Goal: Task Accomplishment & Management: Use online tool/utility

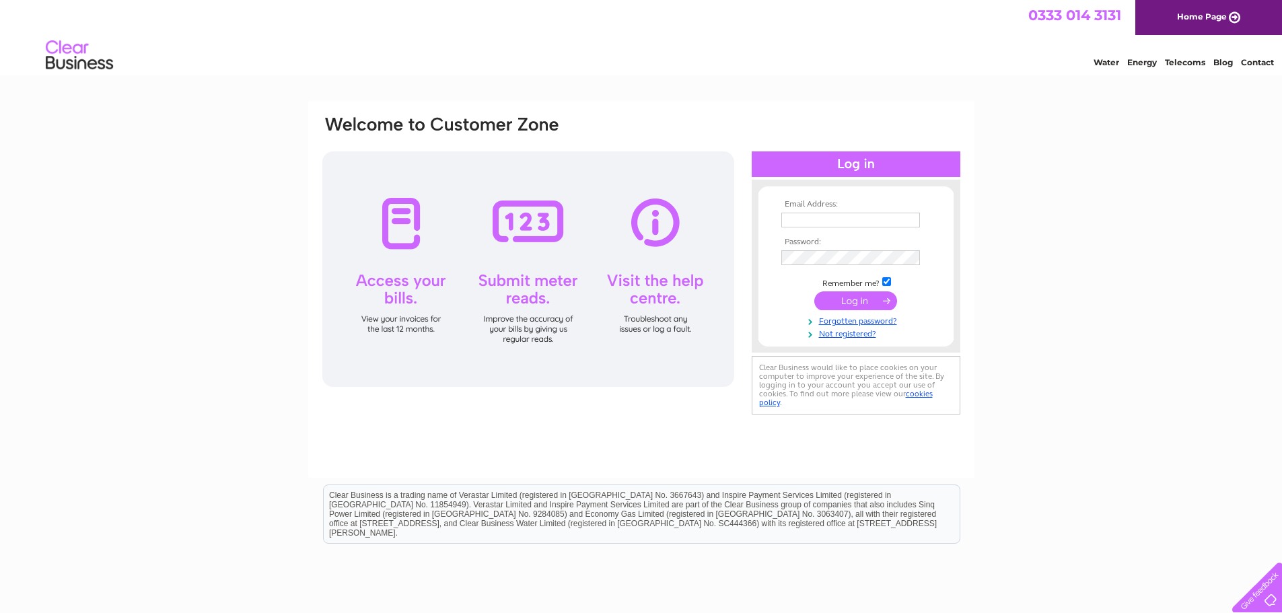
type input "dale.franks@andrews-sykes.com"
click at [870, 306] on input "submit" at bounding box center [855, 300] width 83 height 19
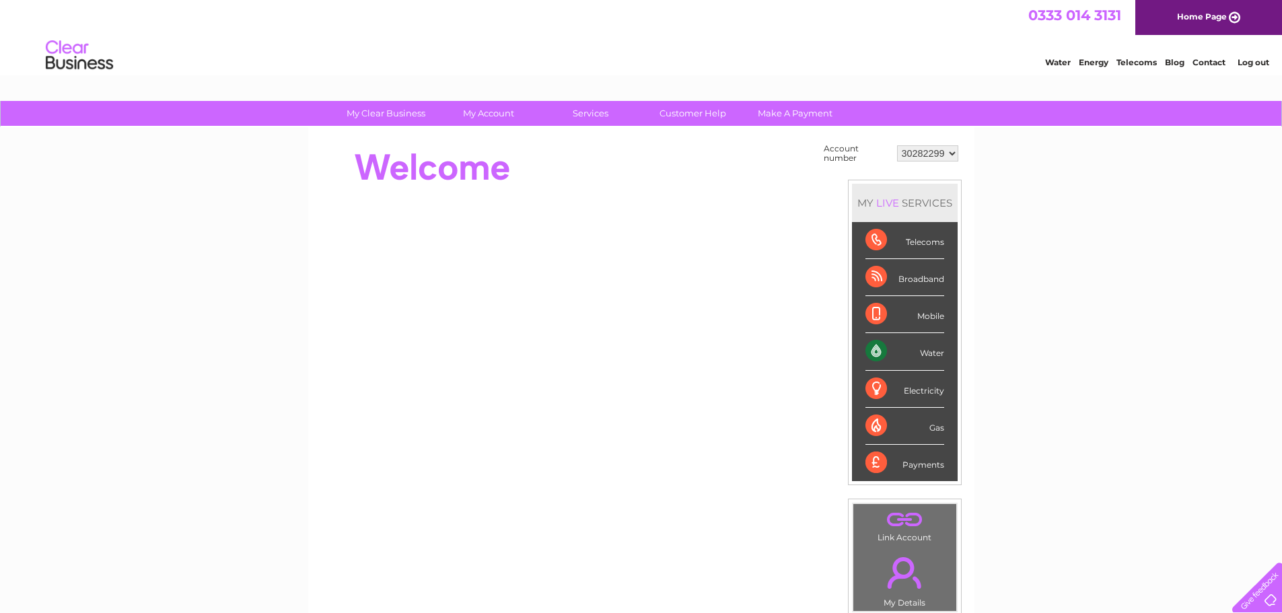
click at [926, 353] on div "Water" at bounding box center [905, 351] width 79 height 37
click at [940, 154] on select "30282299" at bounding box center [927, 153] width 61 height 16
click at [897, 145] on select "30282299" at bounding box center [927, 153] width 61 height 16
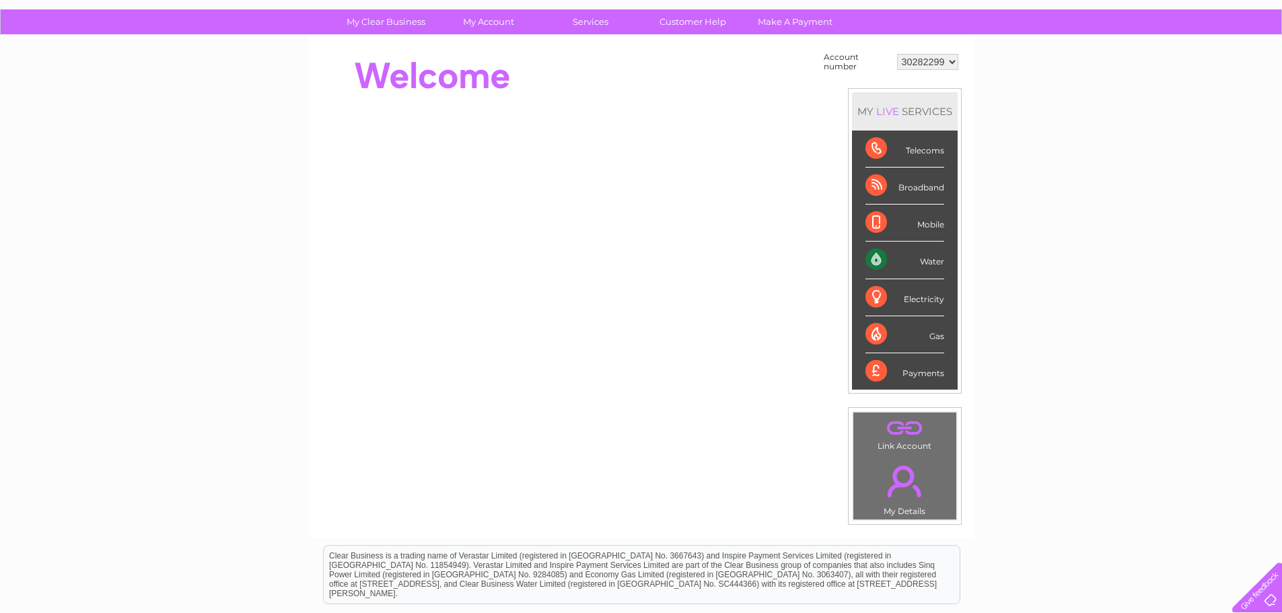
scroll to position [67, 0]
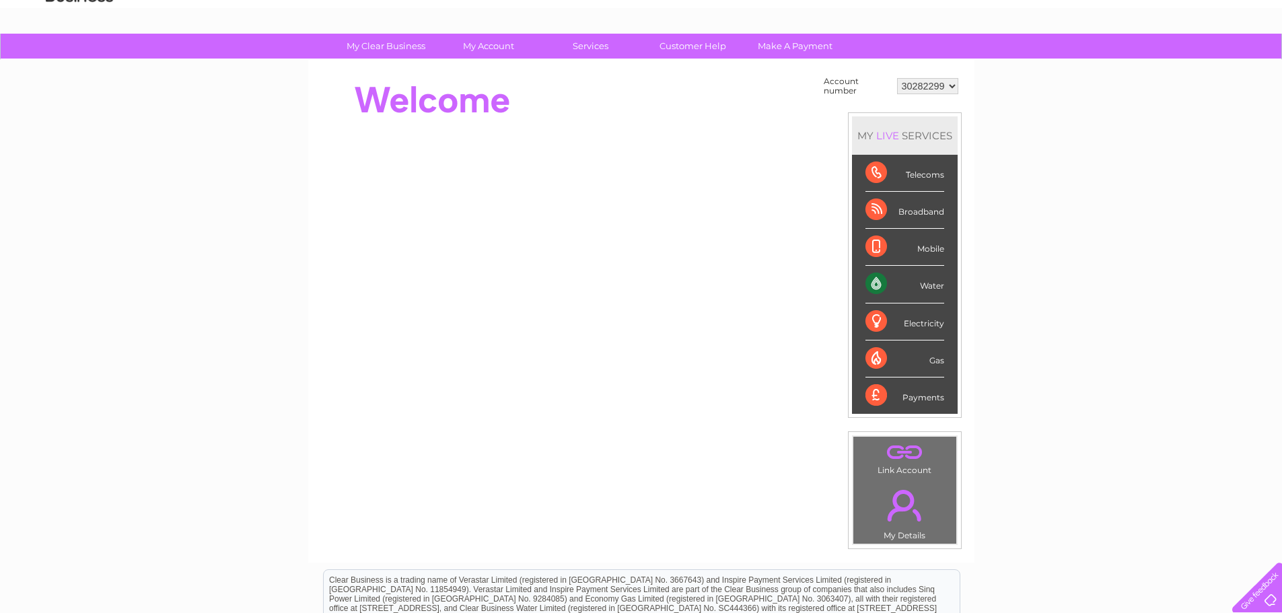
click at [880, 283] on div "Water" at bounding box center [905, 284] width 79 height 37
click at [932, 285] on div "Water" at bounding box center [905, 284] width 79 height 37
click at [695, 46] on link "Customer Help" at bounding box center [692, 46] width 111 height 25
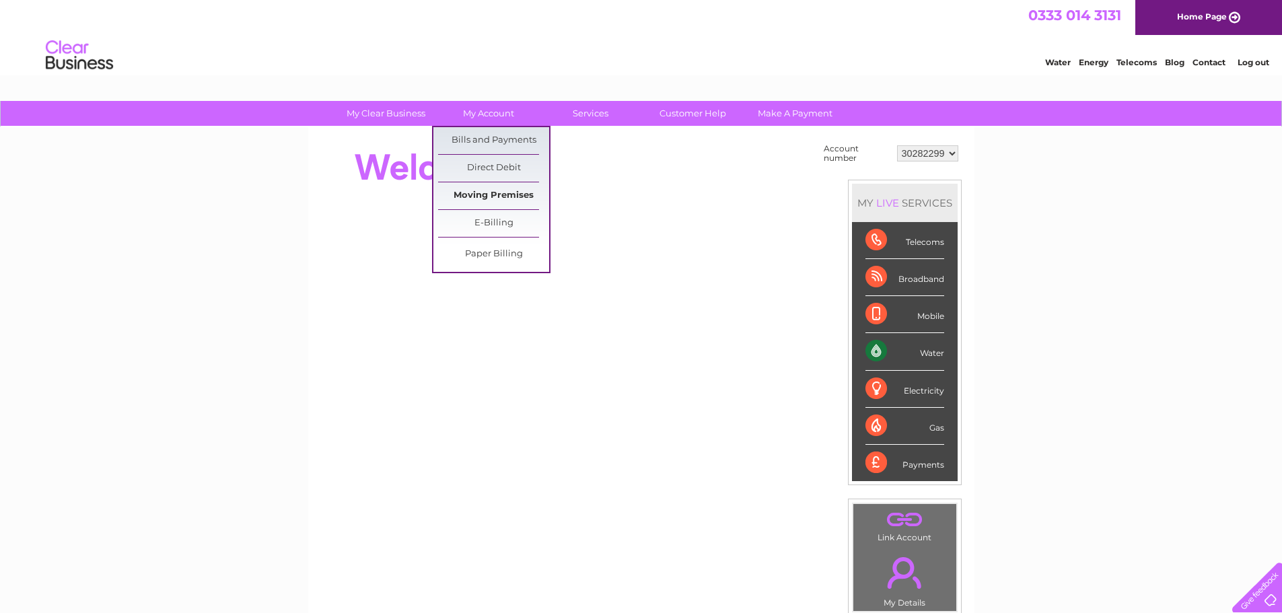
click at [495, 195] on link "Moving Premises" at bounding box center [493, 195] width 111 height 27
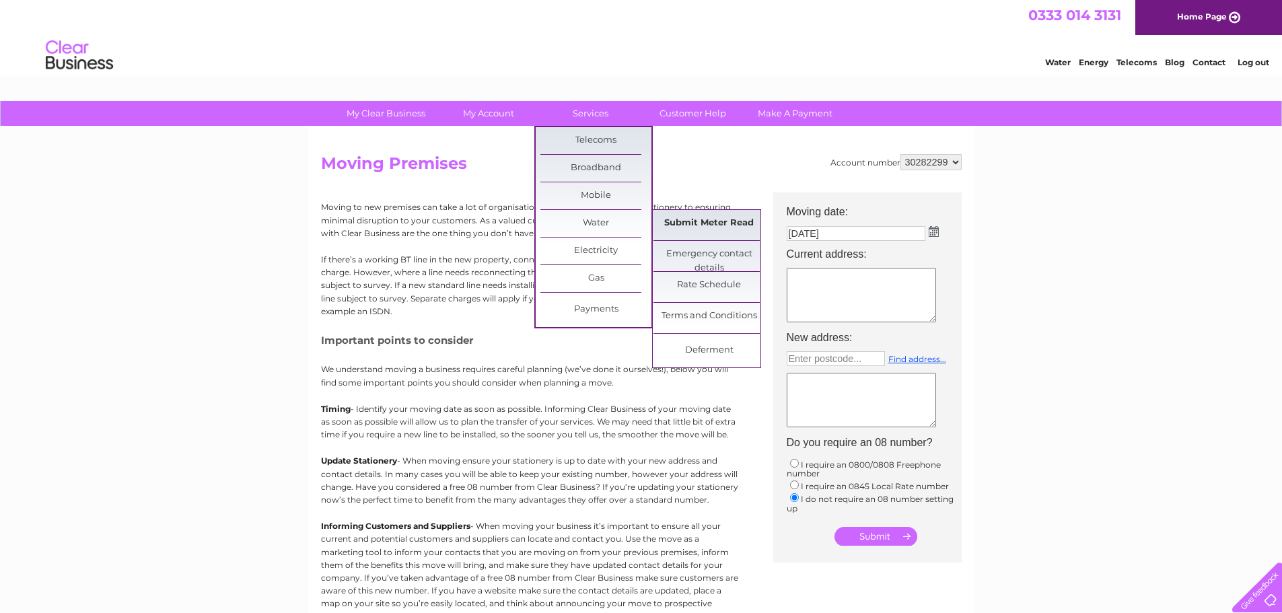
click at [719, 218] on link "Submit Meter Read" at bounding box center [709, 223] width 111 height 27
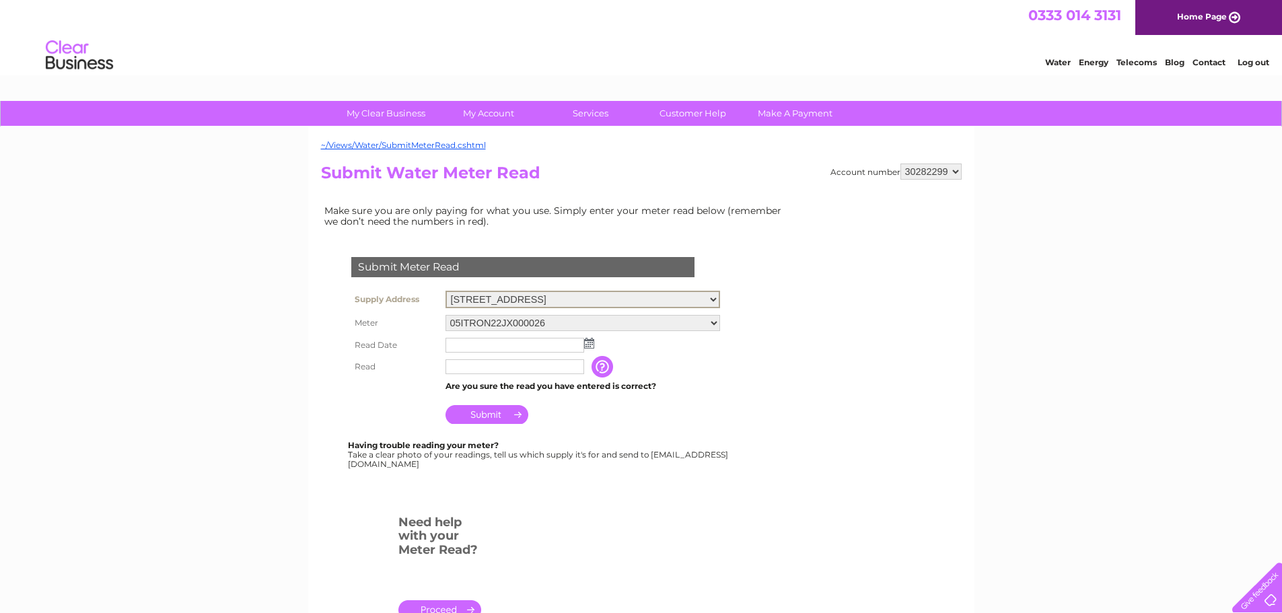
click at [588, 292] on select "[STREET_ADDRESS][GEOGRAPHIC_DATA][STREET_ADDRESS][STREET_ADDRESS][STREET_ADDRES…" at bounding box center [583, 300] width 275 height 18
click at [273, 364] on div "My Clear Business Login Details My Details My Preferences Link Account My Accou…" at bounding box center [641, 501] width 1282 height 800
click at [545, 300] on select "[STREET_ADDRESS][GEOGRAPHIC_DATA][STREET_ADDRESS][STREET_ADDRESS][STREET_ADDRES…" at bounding box center [582, 299] width 273 height 16
click at [641, 300] on select "[STREET_ADDRESS][GEOGRAPHIC_DATA][STREET_ADDRESS][STREET_ADDRESS][STREET_ADDRES…" at bounding box center [582, 299] width 273 height 16
